Goal: Information Seeking & Learning: Learn about a topic

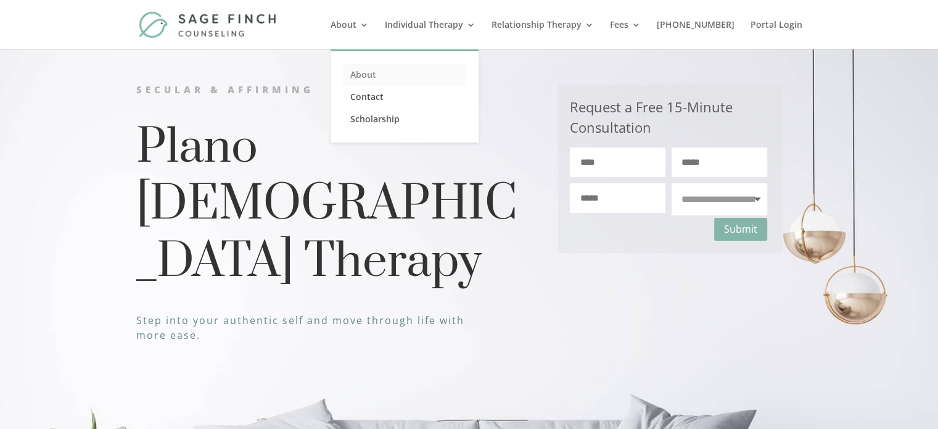
click at [385, 74] on link "About" at bounding box center [404, 75] width 123 height 22
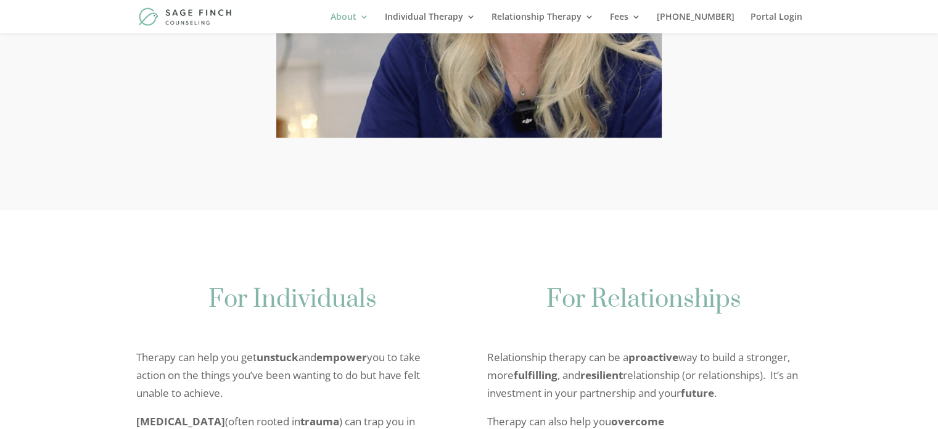
scroll to position [649, 0]
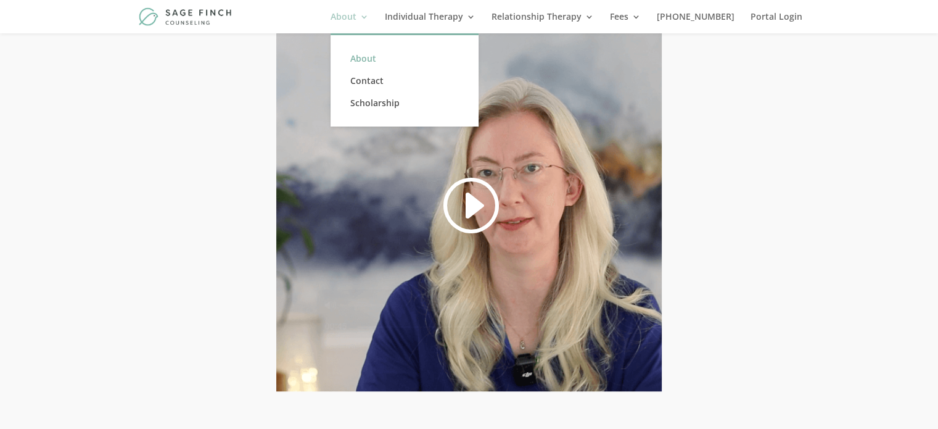
click at [369, 14] on link "About" at bounding box center [350, 22] width 38 height 21
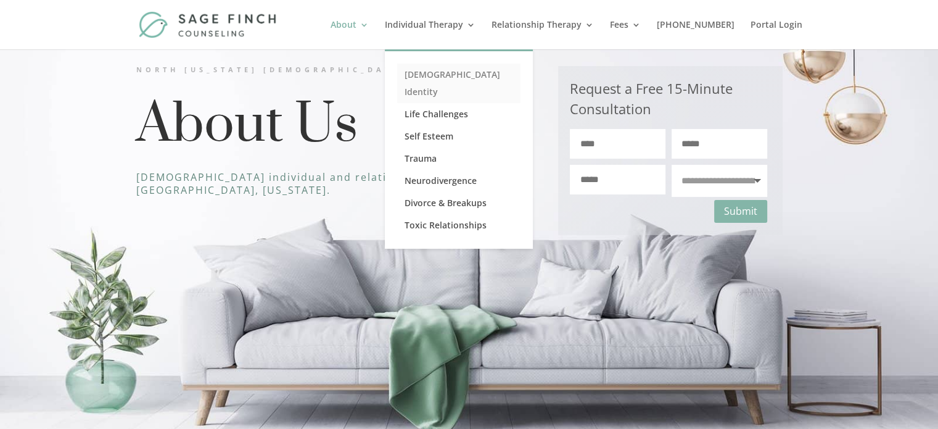
click at [449, 68] on link "[DEMOGRAPHIC_DATA] Identity" at bounding box center [458, 83] width 123 height 39
